Goal: Find contact information: Find contact information

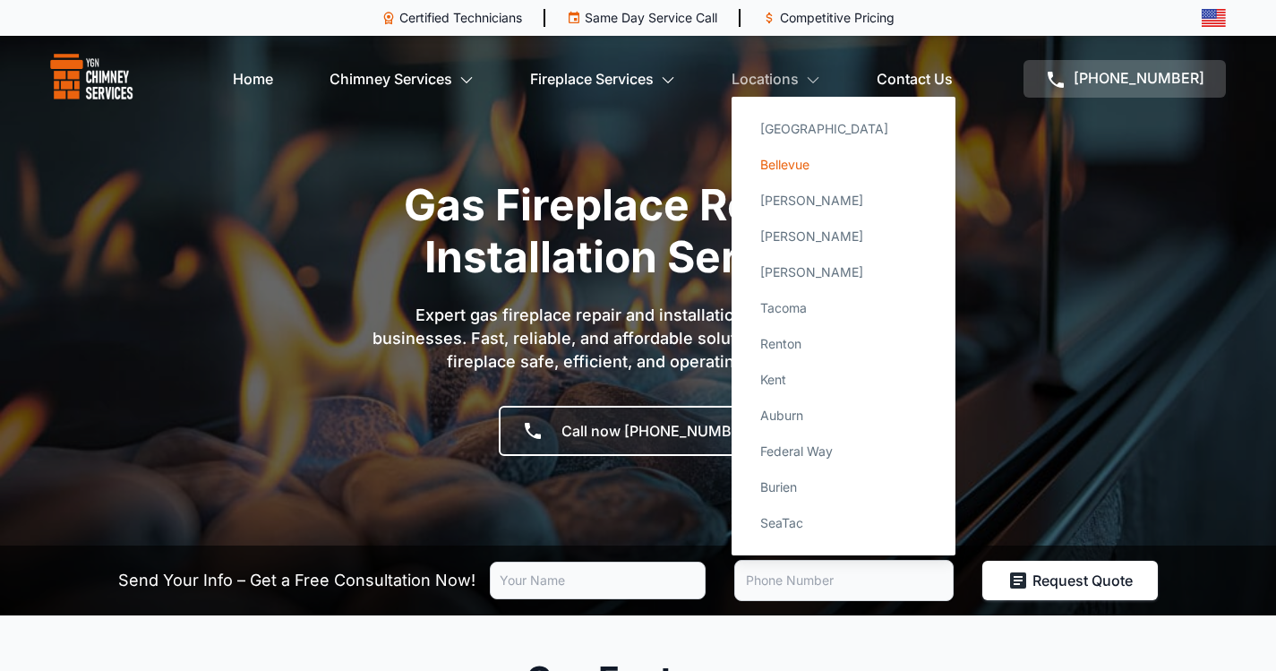
click at [779, 169] on link "Bellevue" at bounding box center [843, 165] width 195 height 36
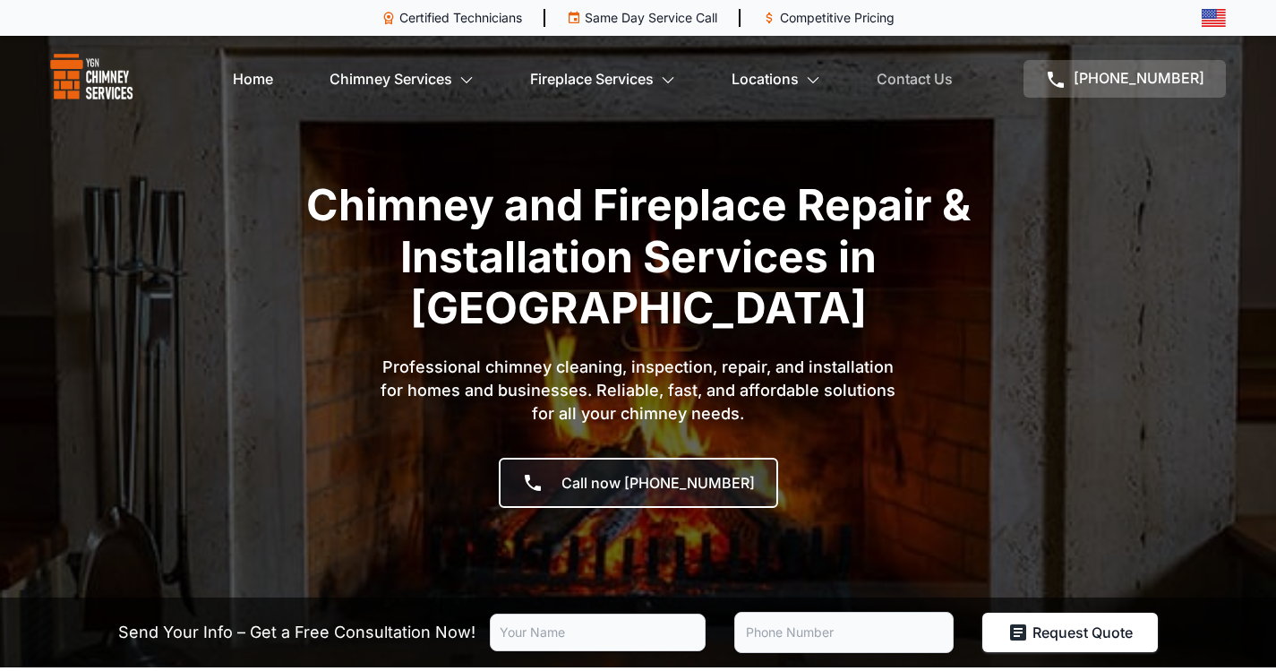
click at [949, 80] on link "Contact Us" at bounding box center [915, 79] width 76 height 36
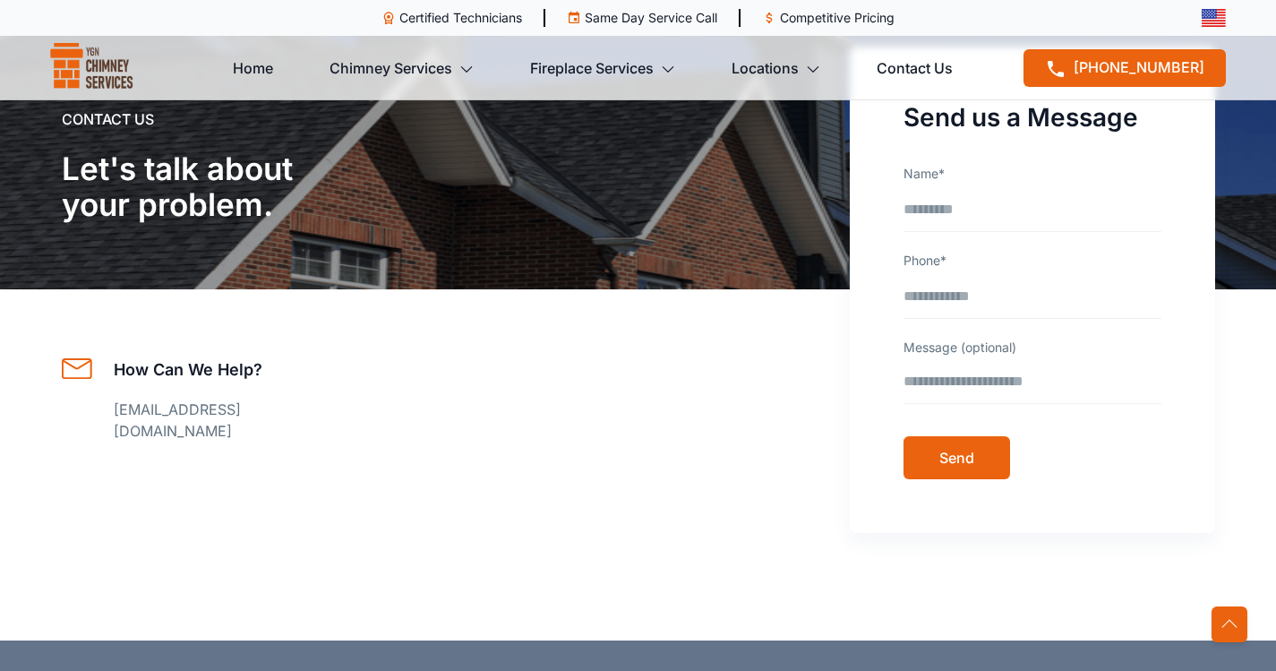
scroll to position [450, 0]
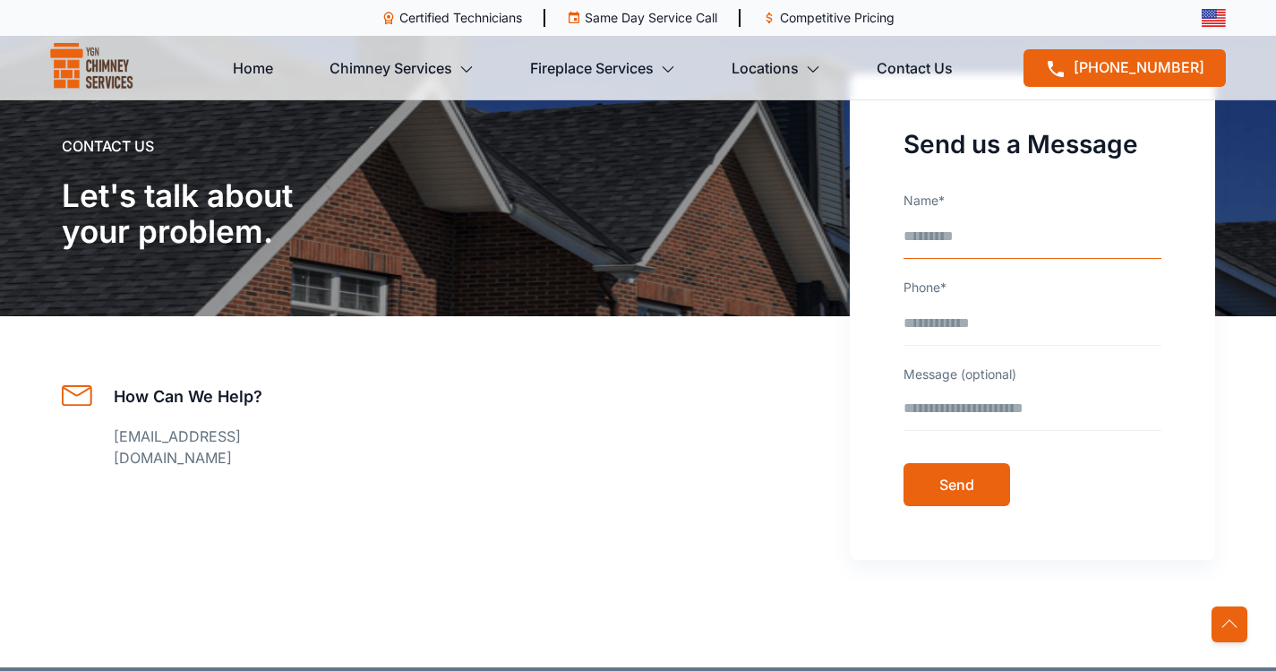
click at [994, 244] on input "Name*" at bounding box center [1033, 242] width 258 height 33
